Goal: Transaction & Acquisition: Purchase product/service

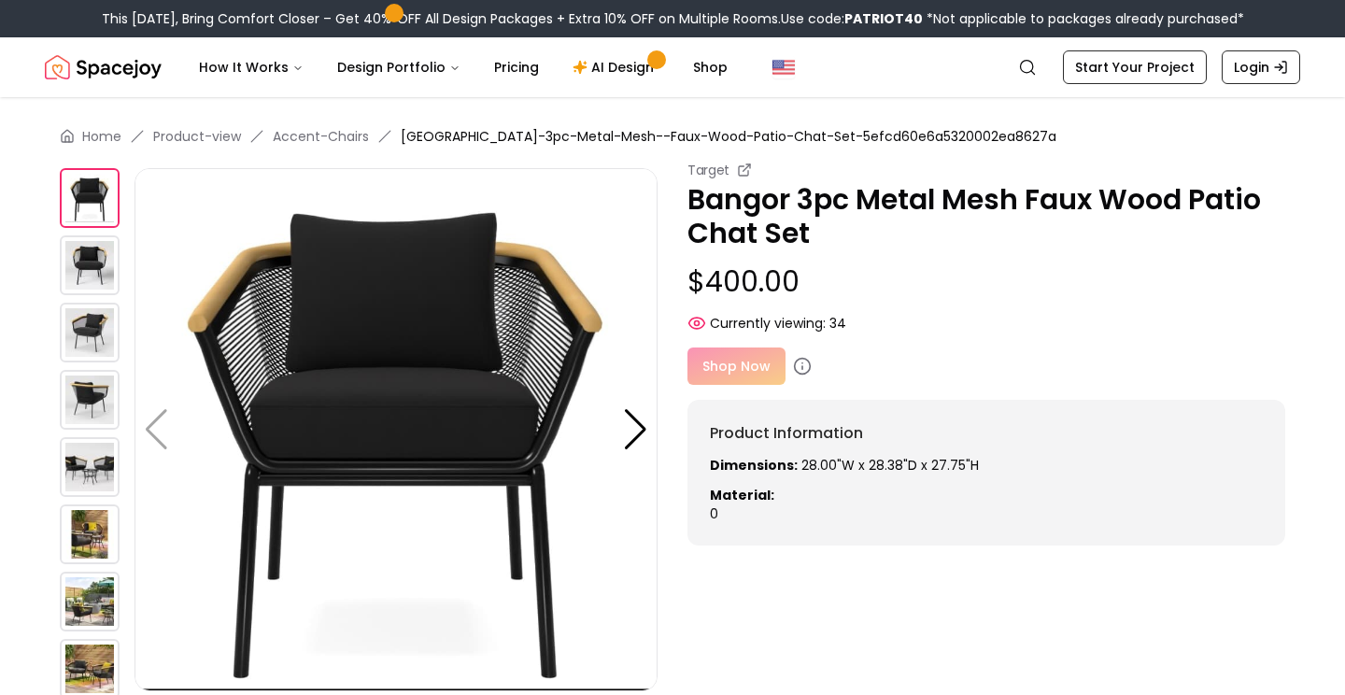
click at [96, 283] on img at bounding box center [90, 265] width 60 height 60
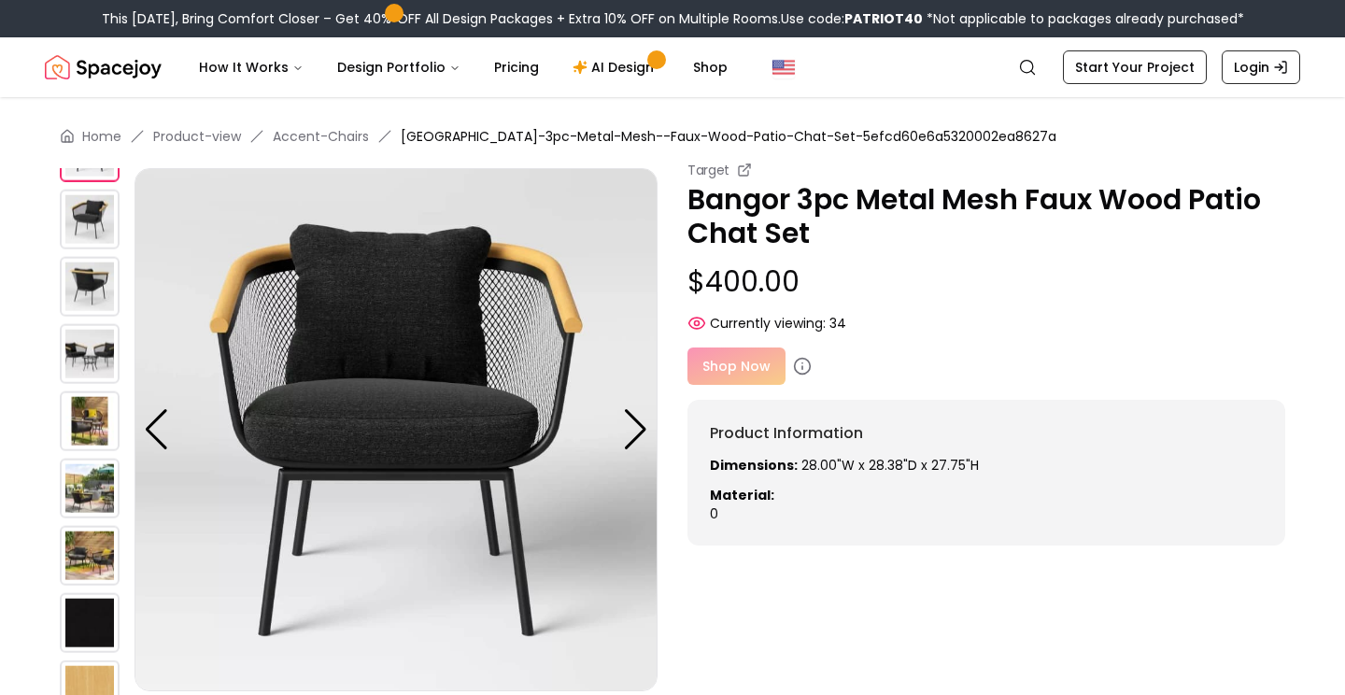
click at [97, 338] on img at bounding box center [90, 354] width 60 height 60
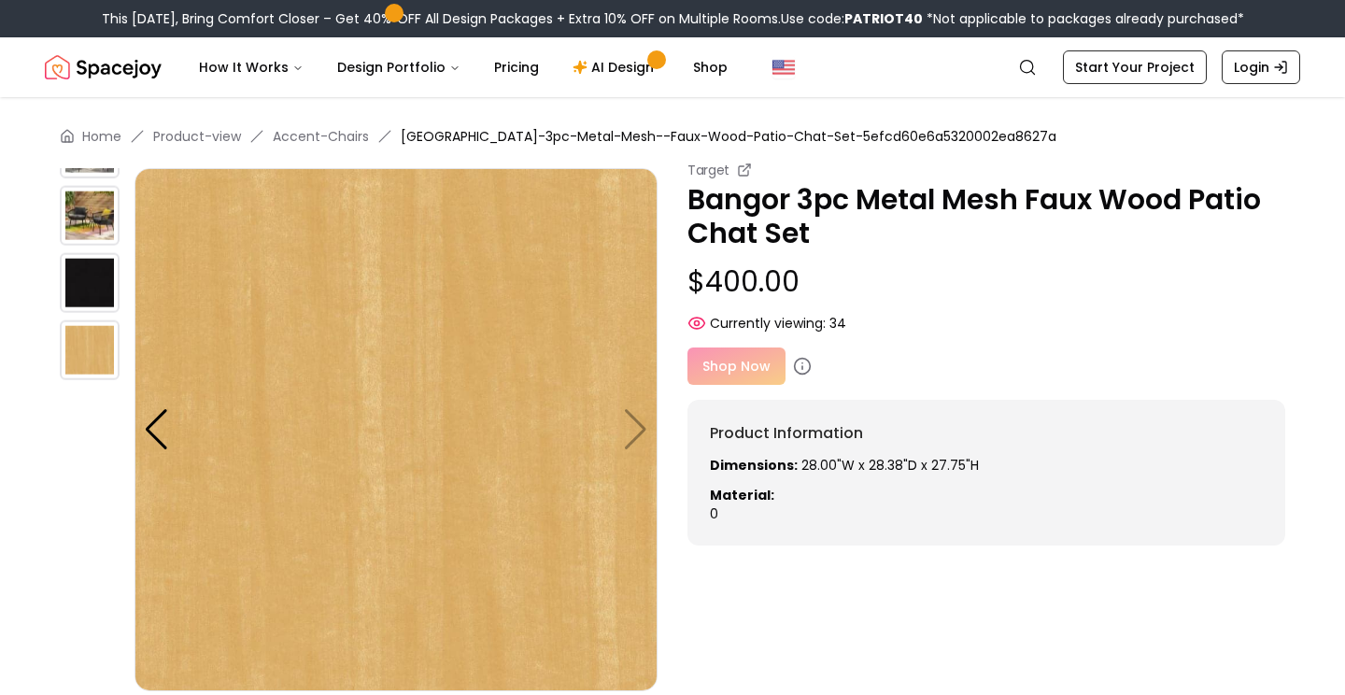
click at [95, 278] on img at bounding box center [90, 283] width 60 height 60
click at [92, 239] on img at bounding box center [90, 216] width 60 height 60
click at [154, 426] on div at bounding box center [156, 429] width 25 height 41
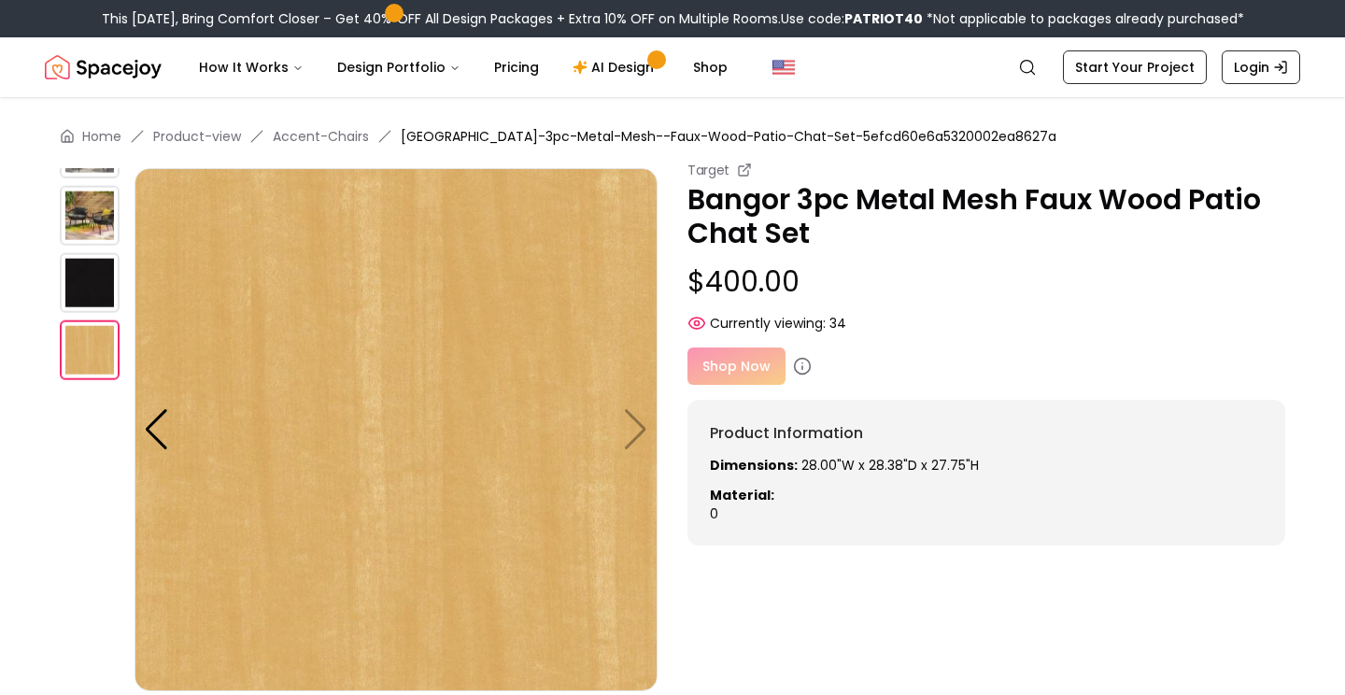
click at [73, 209] on img at bounding box center [90, 216] width 60 height 60
click at [89, 234] on img at bounding box center [90, 216] width 60 height 60
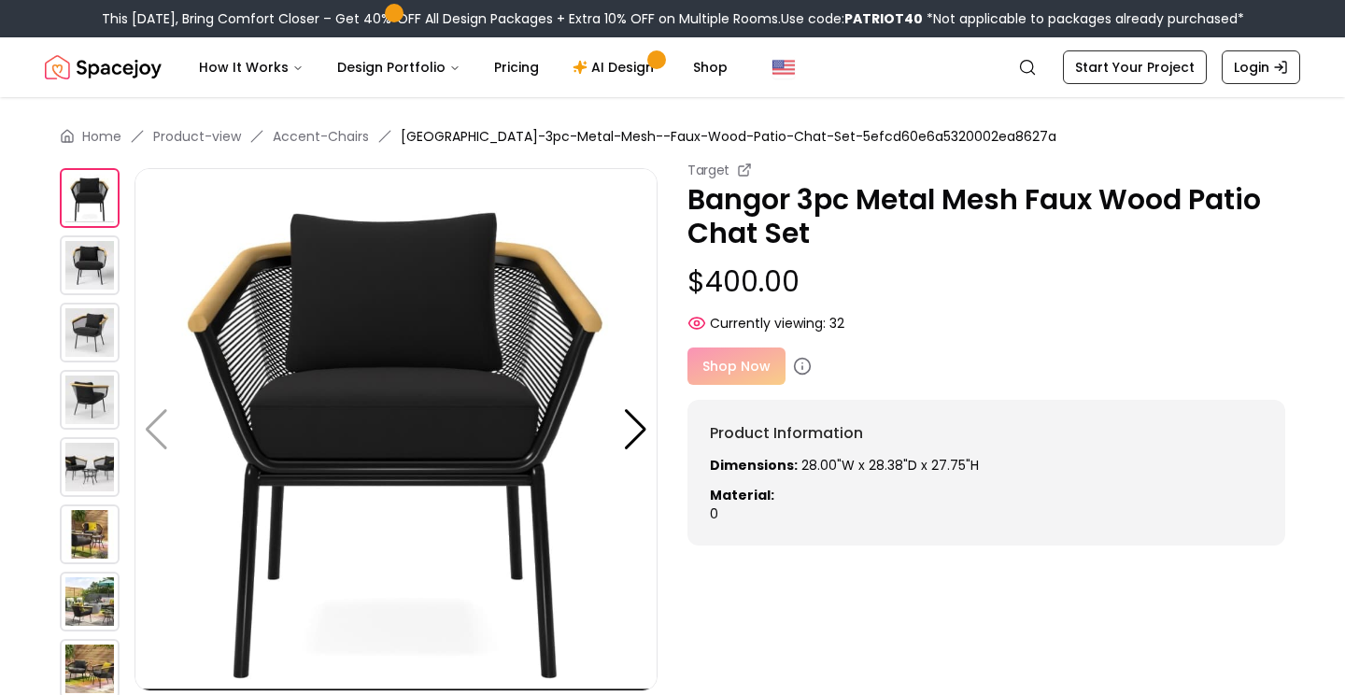
click at [83, 268] on img at bounding box center [90, 265] width 60 height 60
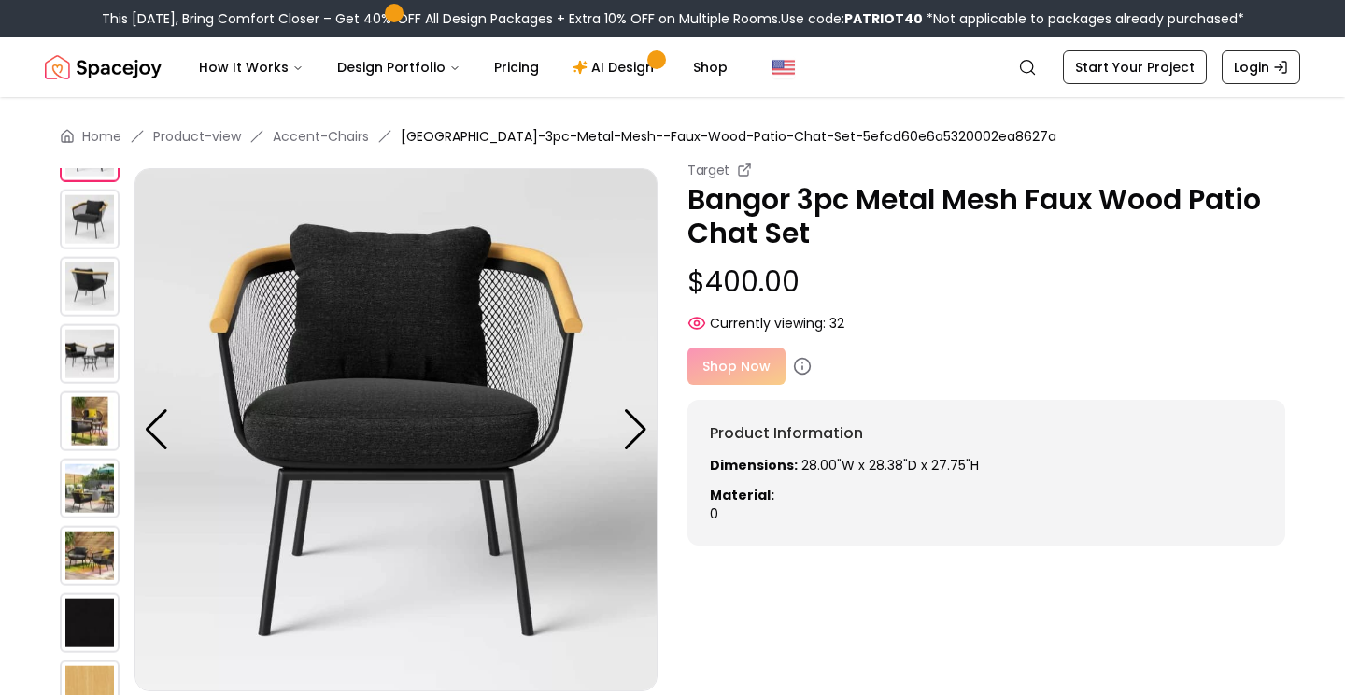
click at [83, 296] on img at bounding box center [90, 287] width 60 height 60
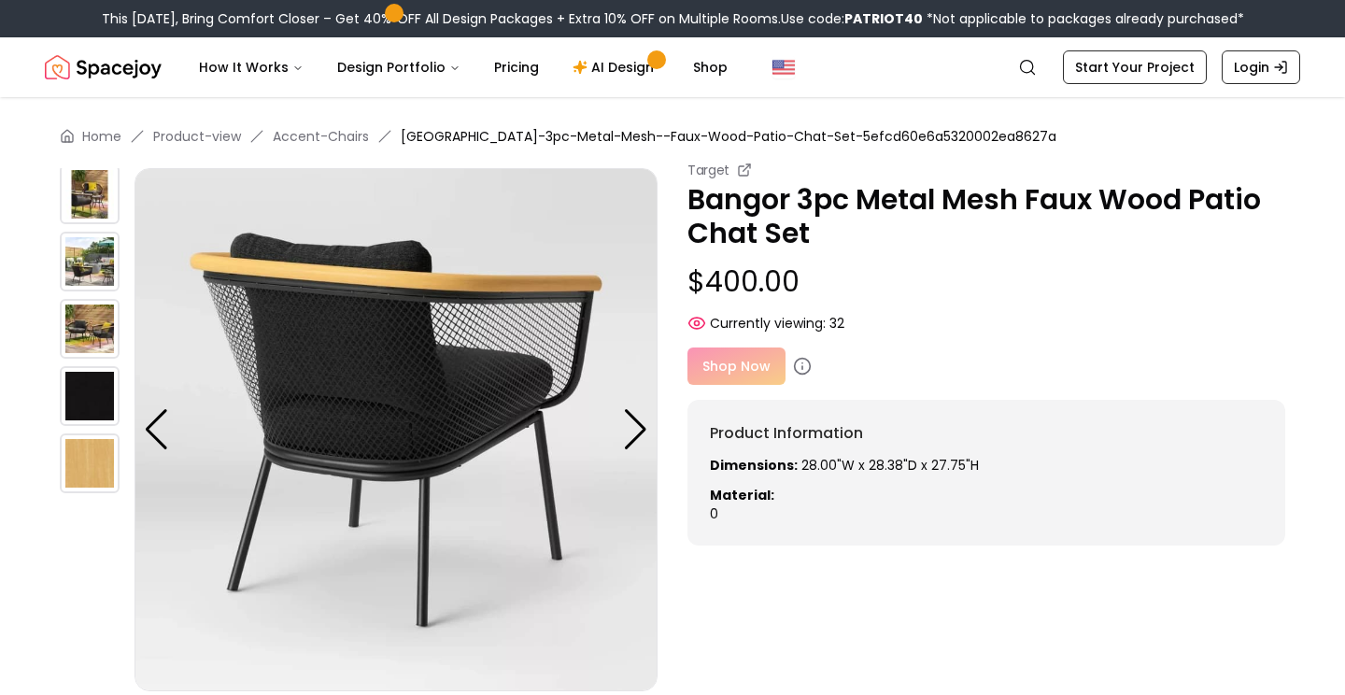
click at [89, 205] on img at bounding box center [90, 194] width 60 height 60
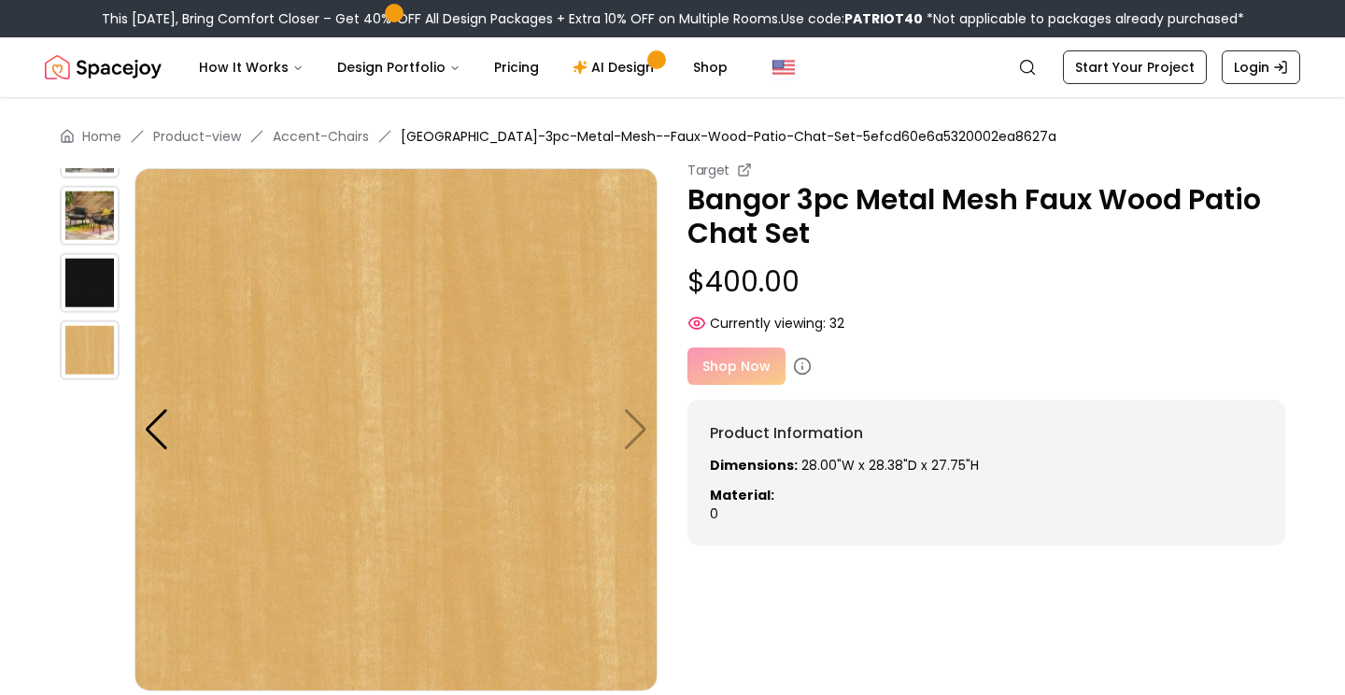
click at [88, 218] on img at bounding box center [90, 216] width 60 height 60
click at [162, 435] on div at bounding box center [156, 429] width 25 height 41
click at [640, 430] on img at bounding box center [396, 429] width 523 height 523
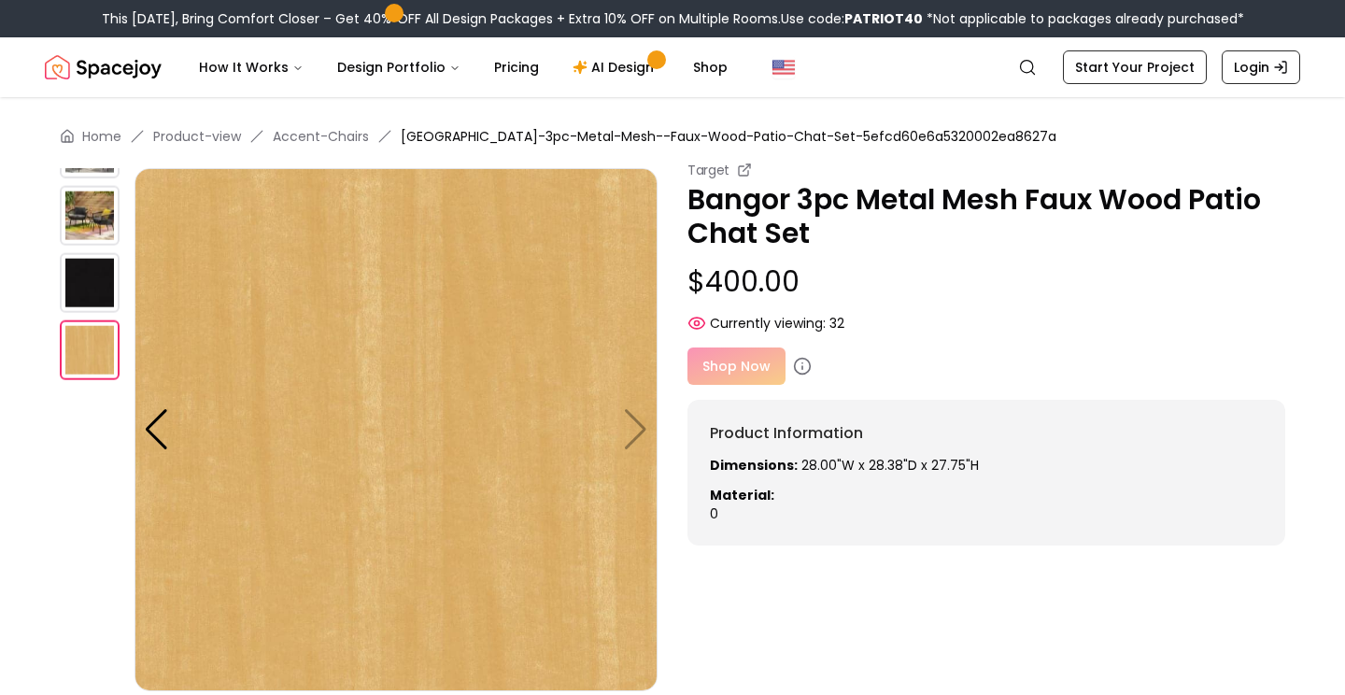
click at [640, 430] on img at bounding box center [396, 429] width 523 height 523
